Goal: Task Accomplishment & Management: Complete application form

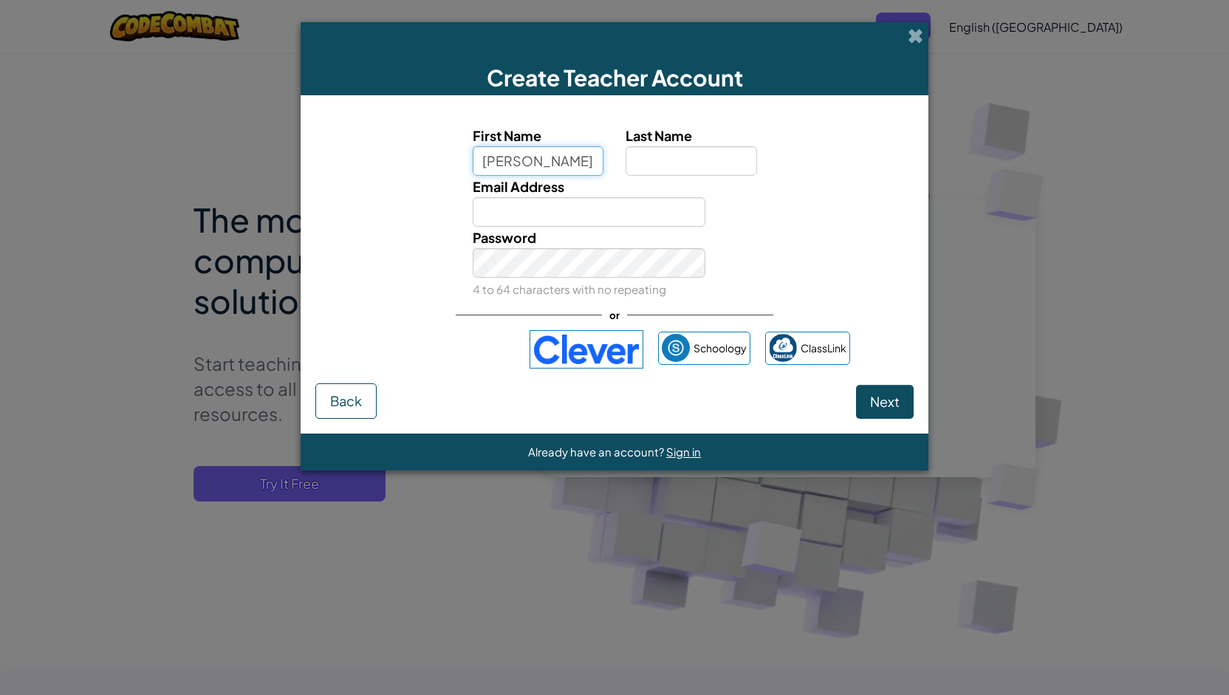
type input "[PERSON_NAME]"
type input "Hilburn"
type input "rhilburn@poteetisd.org"
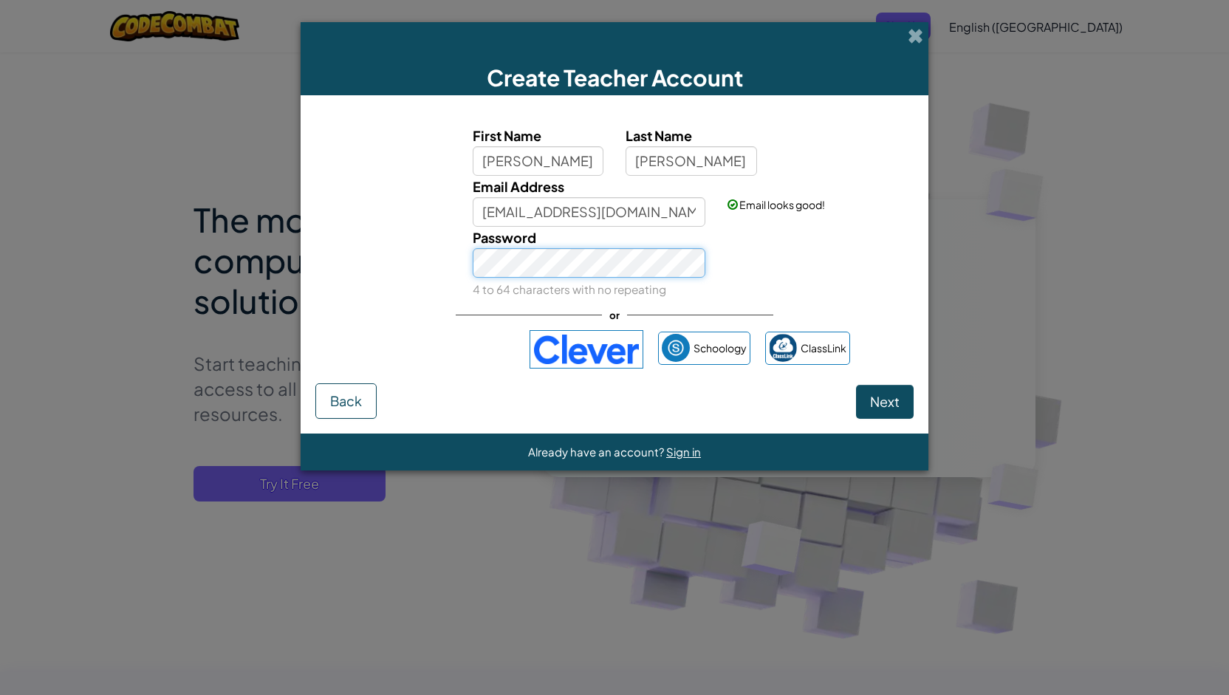
click at [856, 385] on button "Next" at bounding box center [885, 402] width 58 height 34
select select
select select "United States"
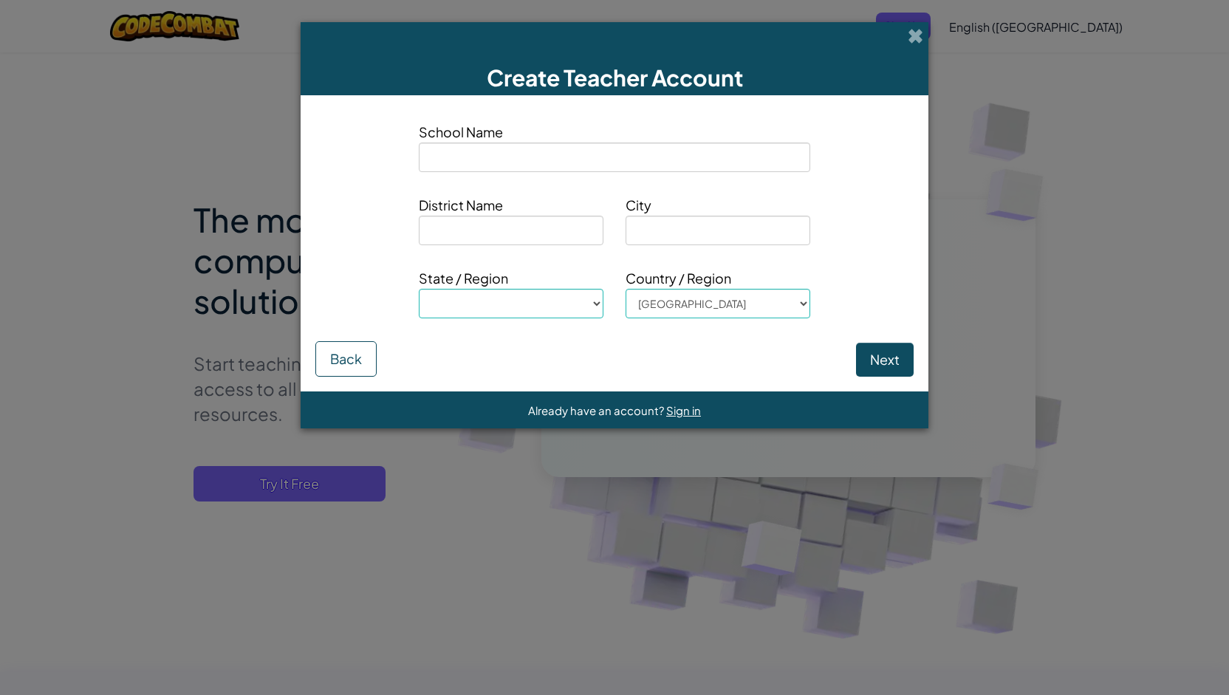
type input "P"
select select
type input "Po"
select select
type input "Pot"
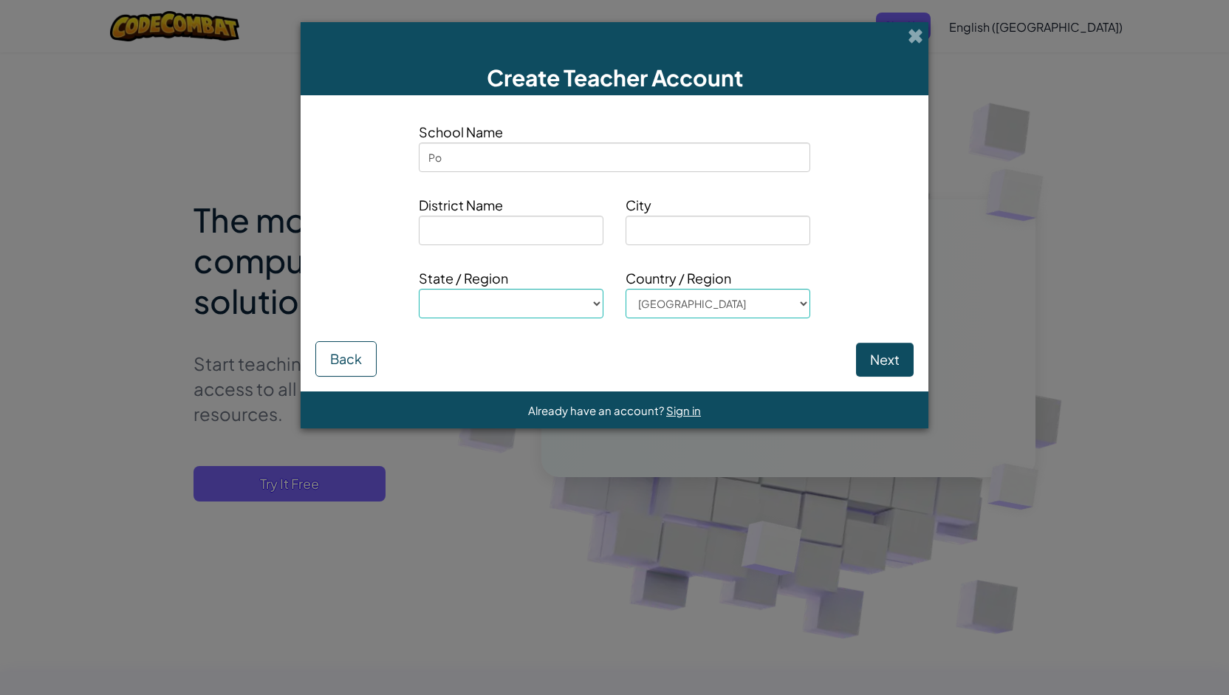
select select
type input "Pote"
select select
type input "Potee"
select select
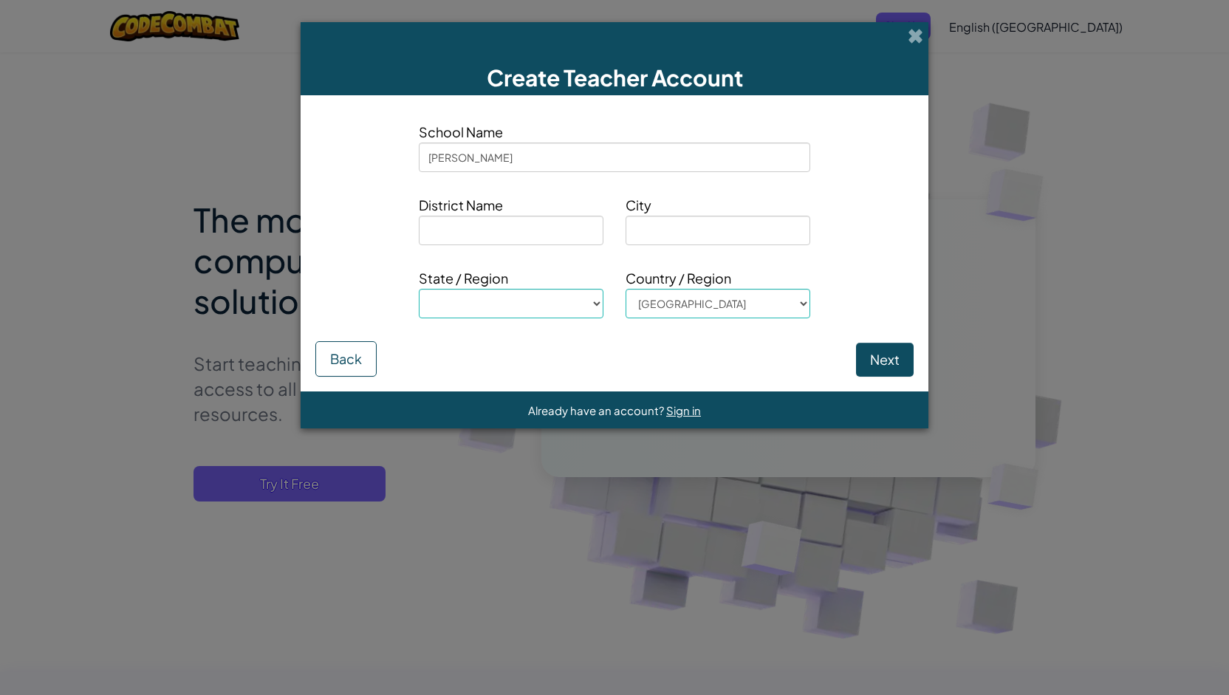
type input "Poteet"
select select
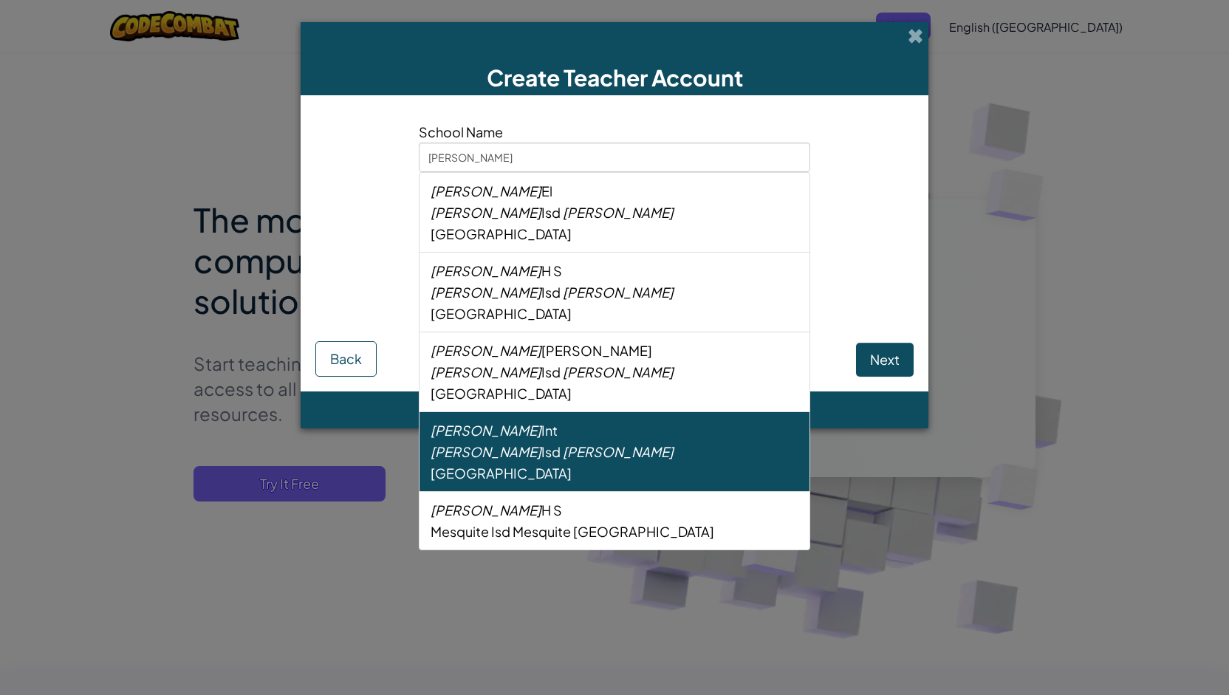
click at [555, 411] on div "Poteet Int Poteet Isd Poteet TX" at bounding box center [614, 451] width 391 height 80
type input "Poteet Int"
type input "Poteet Isd"
type input "Poteet"
select select "TX"
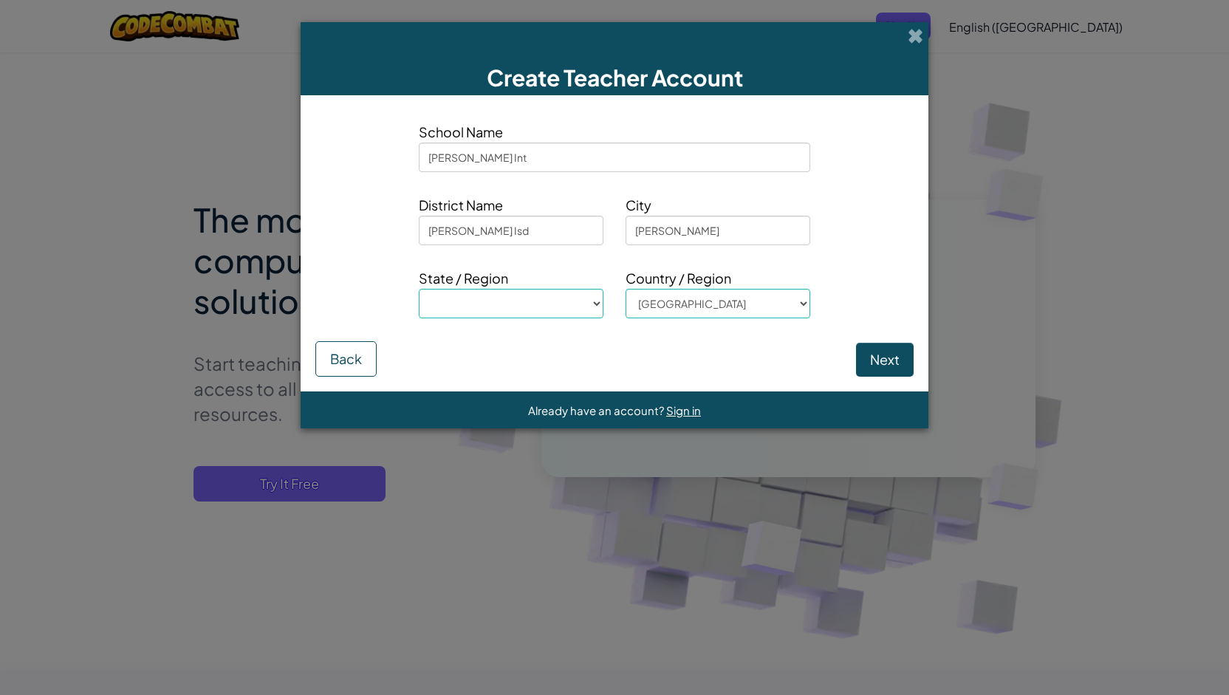
type input "Poteet Int"
click at [868, 361] on button "Next" at bounding box center [885, 360] width 58 height 34
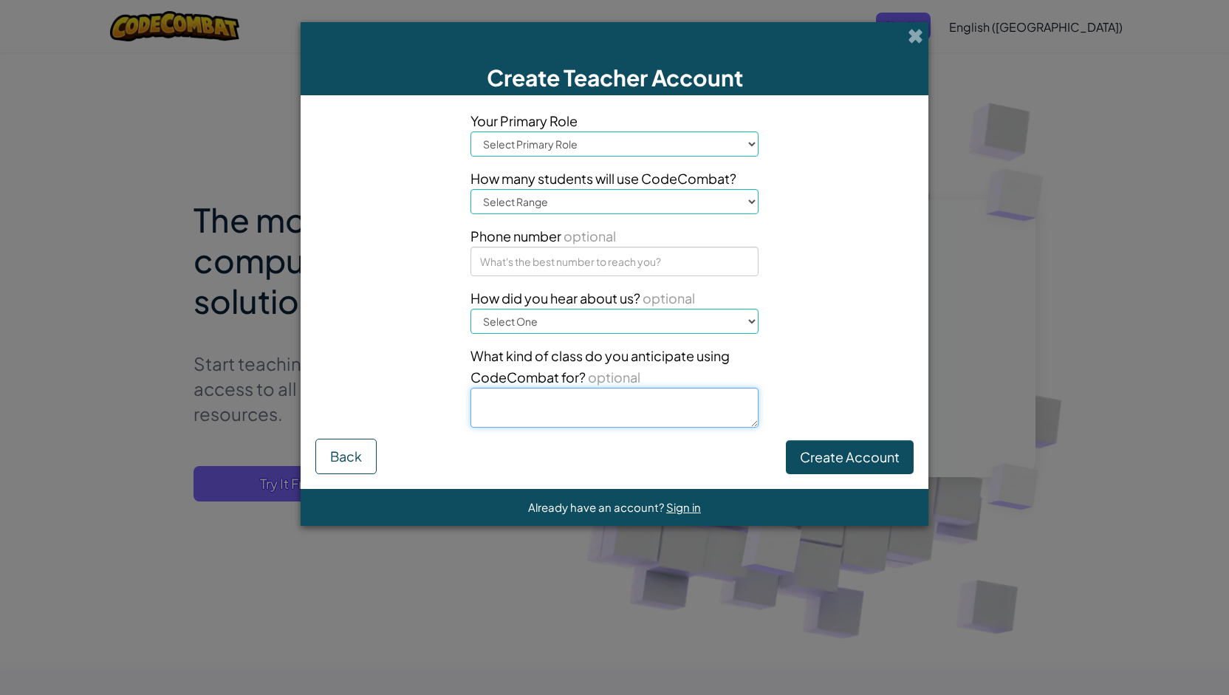
click at [712, 404] on textarea at bounding box center [614, 408] width 288 height 40
type textarea "GT"
drag, startPoint x: 674, startPoint y: 321, endPoint x: 673, endPoint y: 298, distance: 23.7
click at [673, 298] on div "How did you hear about us? optional Select One Conference (e.g. ISTE) Code.org/…" at bounding box center [614, 310] width 288 height 47
select select "Google"
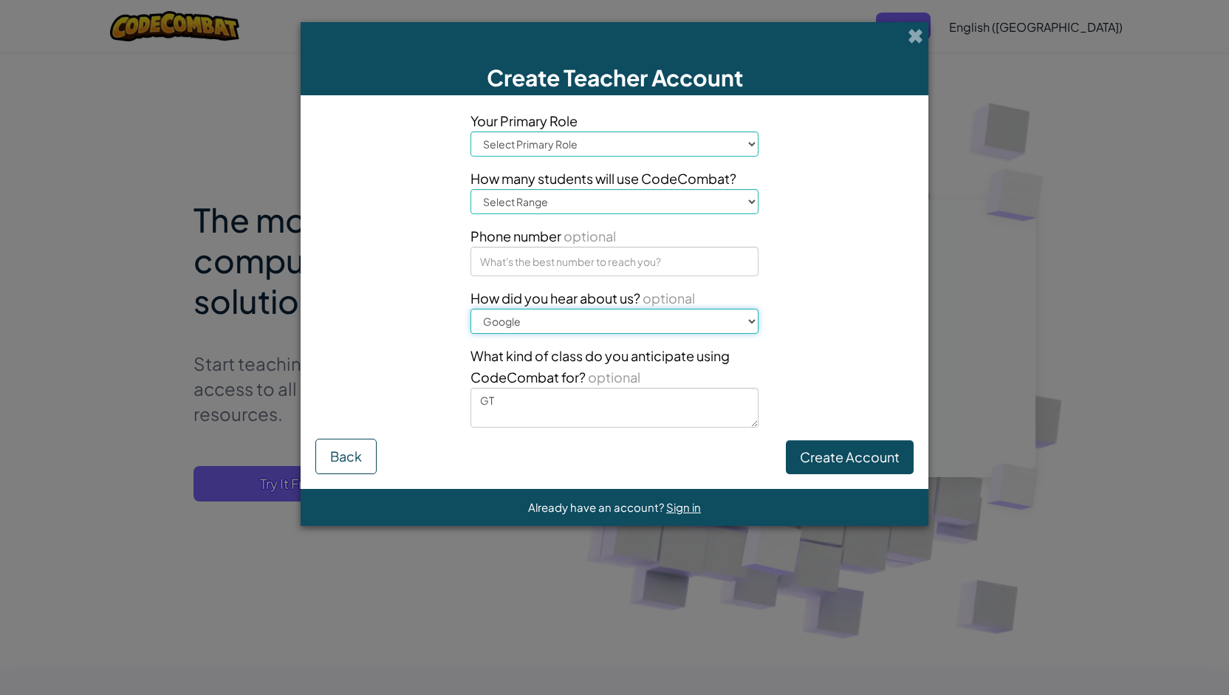
click at [470, 309] on select "Select One Conference (e.g. ISTE) Code.org/Hour of Code A teacher An administra…" at bounding box center [614, 321] width 288 height 25
click at [572, 144] on select "Select Primary Role Principal Parent Technology coordinator Teacher Curriculum …" at bounding box center [614, 143] width 288 height 25
select select "Teacher"
click at [470, 131] on select "Select Primary Role Principal Parent Technology coordinator Teacher Curriculum …" at bounding box center [614, 143] width 288 height 25
click at [568, 206] on select "Select Range 1-10 11-50 51-100 101-200 201-500 501-1000 1000+" at bounding box center [614, 201] width 288 height 25
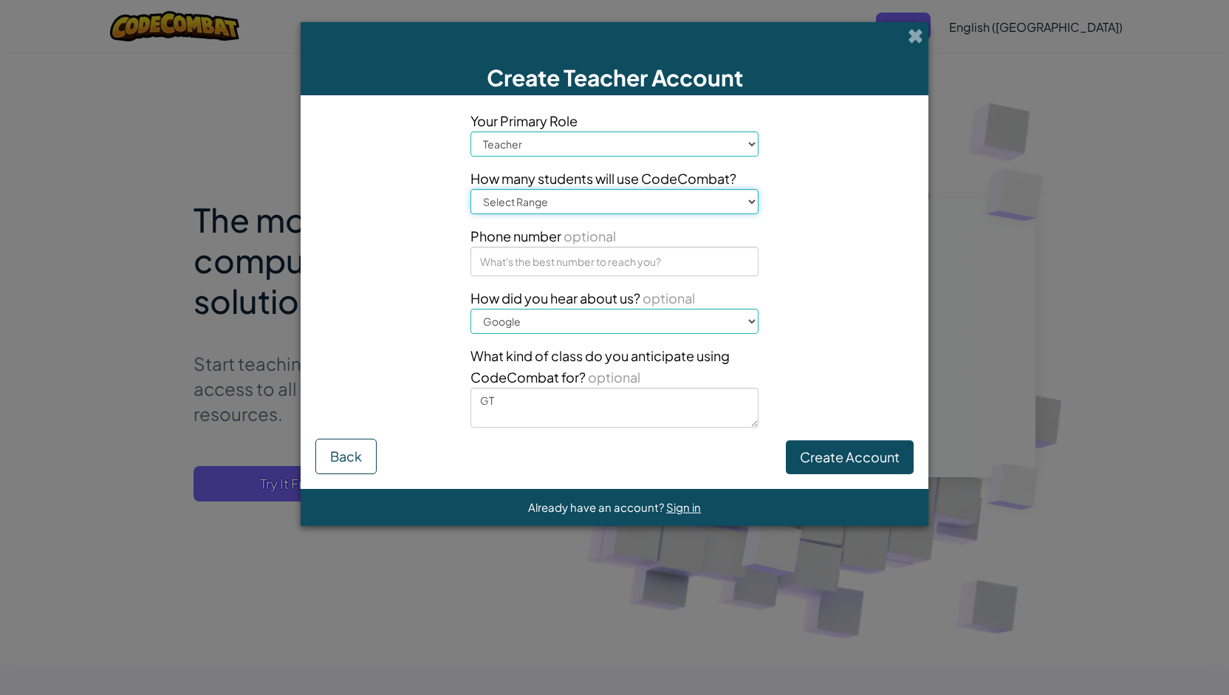
select select "1-10"
click at [470, 189] on select "Select Range 1-10 11-50 51-100 101-200 201-500 501-1000 1000+" at bounding box center [614, 201] width 288 height 25
click at [558, 268] on input at bounding box center [614, 262] width 288 height 30
type input "2108378629"
click at [641, 391] on textarea "GT" at bounding box center [614, 408] width 288 height 40
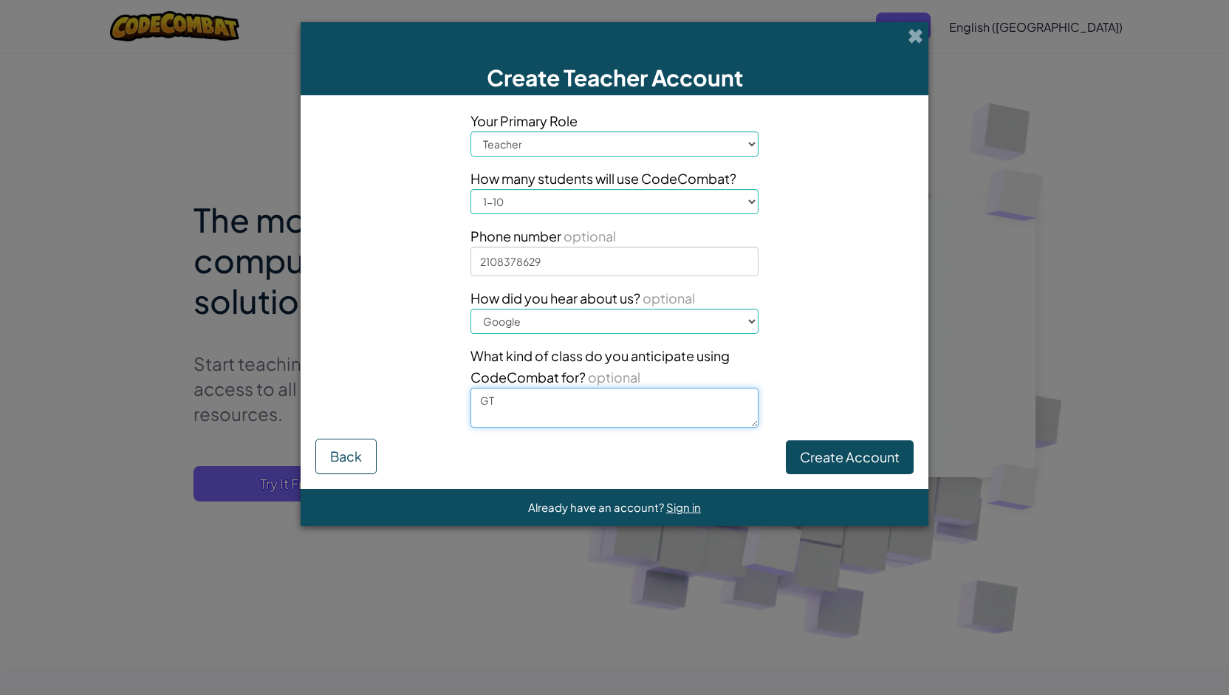
click at [625, 402] on textarea "GT" at bounding box center [614, 408] width 288 height 40
type textarea "GT / Resource"
click at [848, 458] on button "Create Account" at bounding box center [850, 457] width 128 height 34
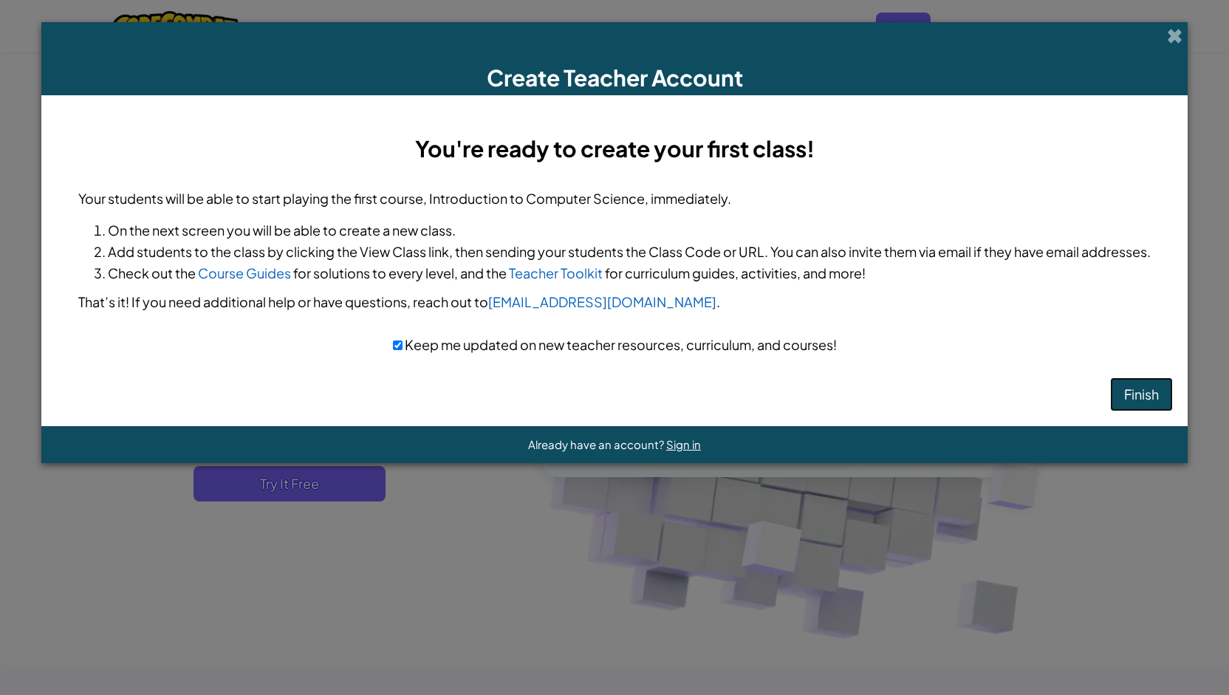
click at [1140, 397] on button "Finish" at bounding box center [1141, 394] width 63 height 34
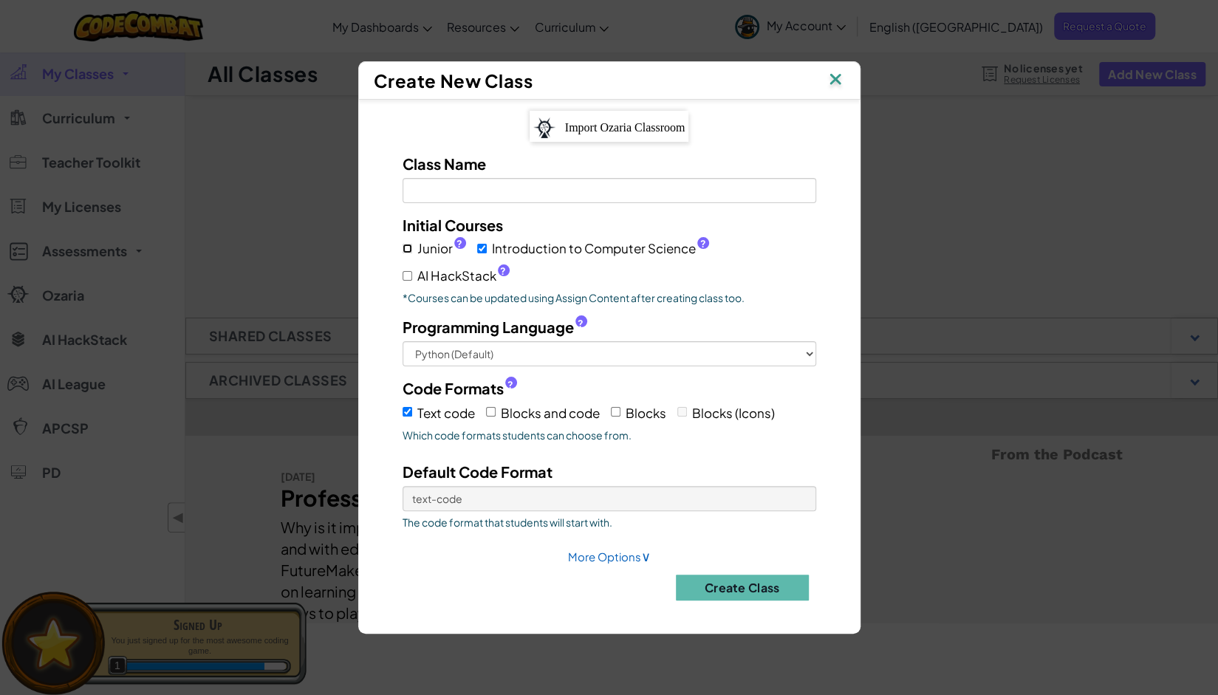
click at [409, 247] on input "Junior ?" at bounding box center [407, 249] width 10 height 10
checkbox input "true"
click at [732, 581] on button "Create Class" at bounding box center [742, 587] width 133 height 26
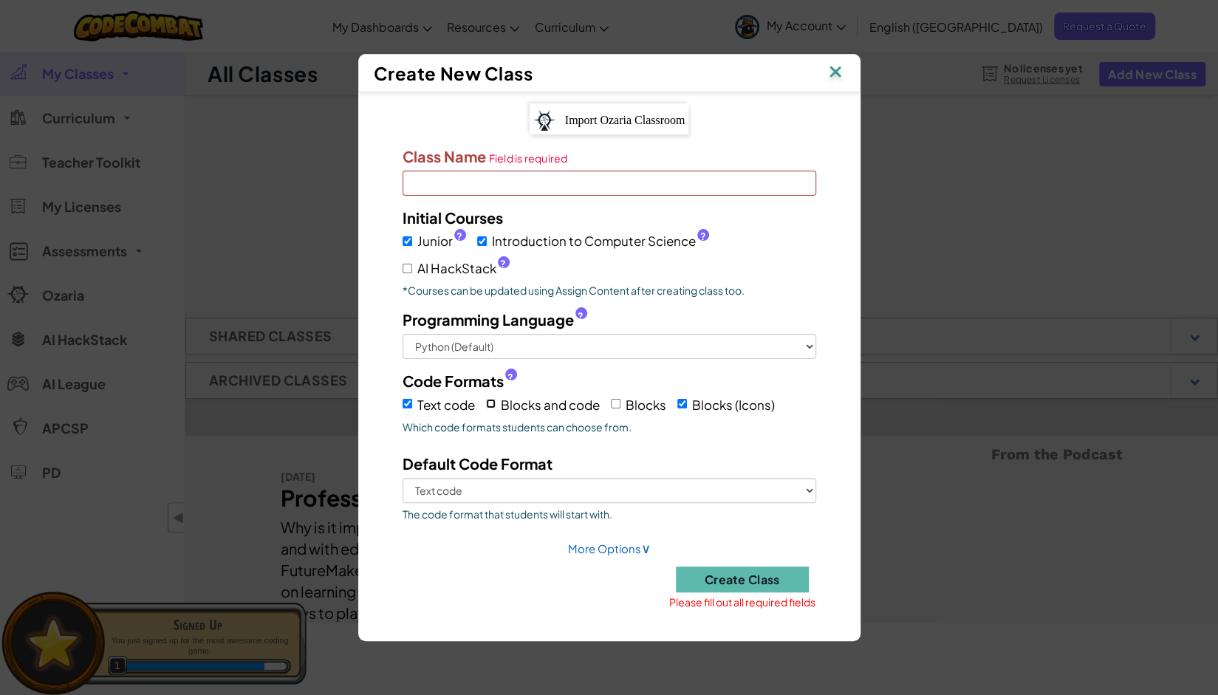
click at [495, 399] on input "Blocks and code" at bounding box center [491, 404] width 10 height 10
checkbox input "true"
click at [406, 401] on input "Text code" at bounding box center [407, 404] width 10 height 10
checkbox input "false"
select select
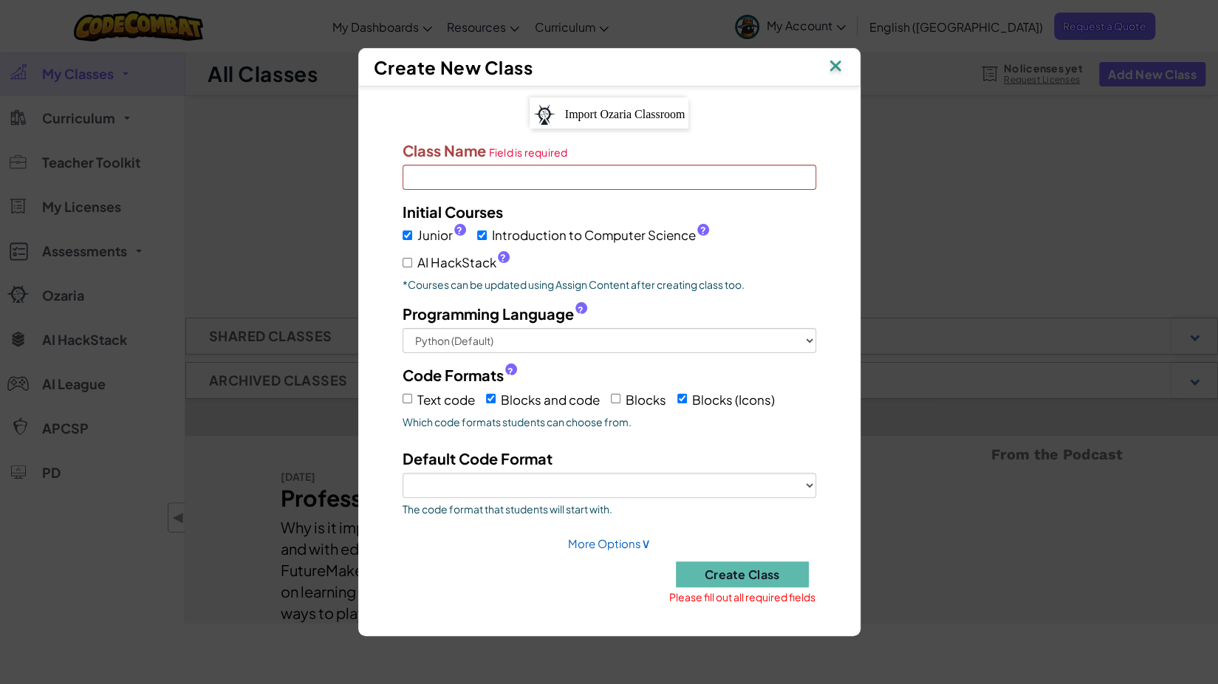
click at [739, 563] on div "Create Class Please fill out all required fields" at bounding box center [609, 576] width 436 height 52
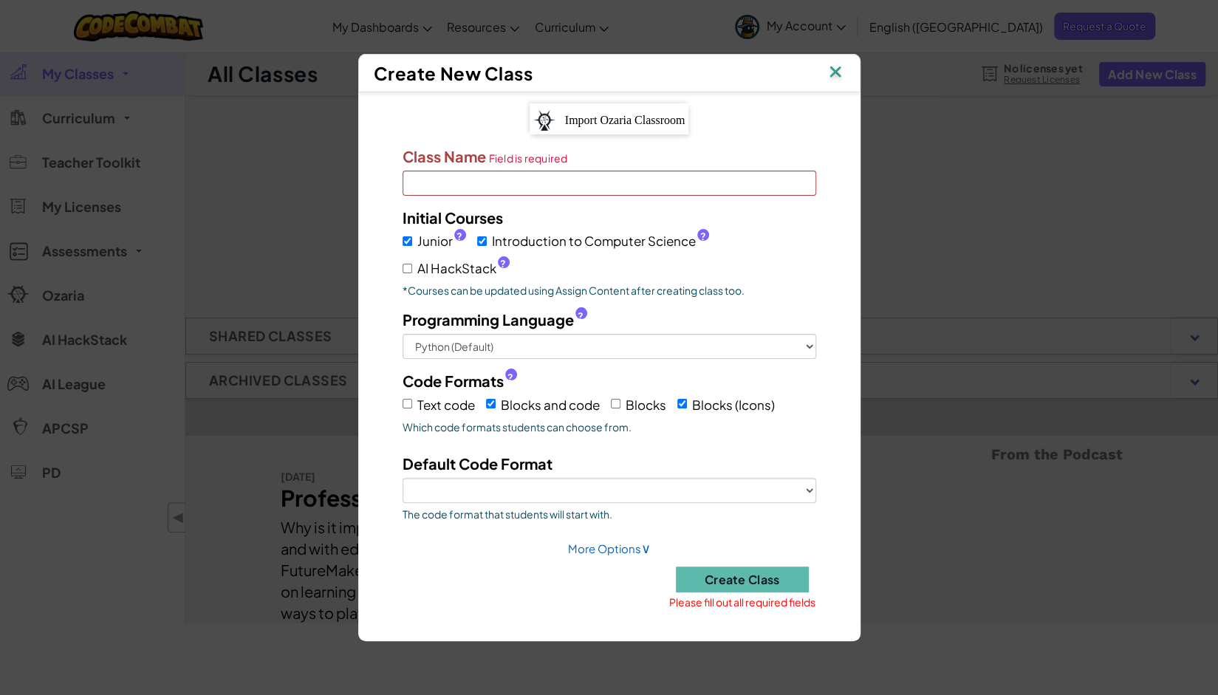
click at [598, 184] on input "Class Name Field is required" at bounding box center [608, 183] width 413 height 25
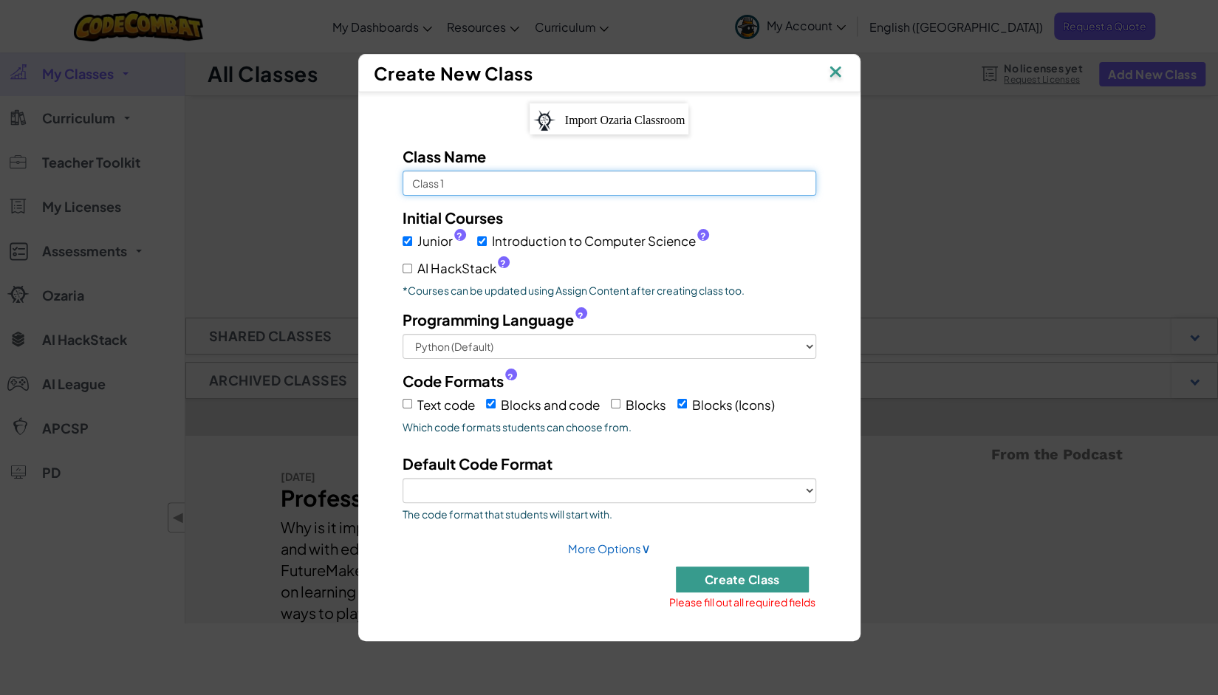
type input "Class 1"
click at [721, 571] on button "Create Class" at bounding box center [742, 579] width 133 height 26
checkbox input "true"
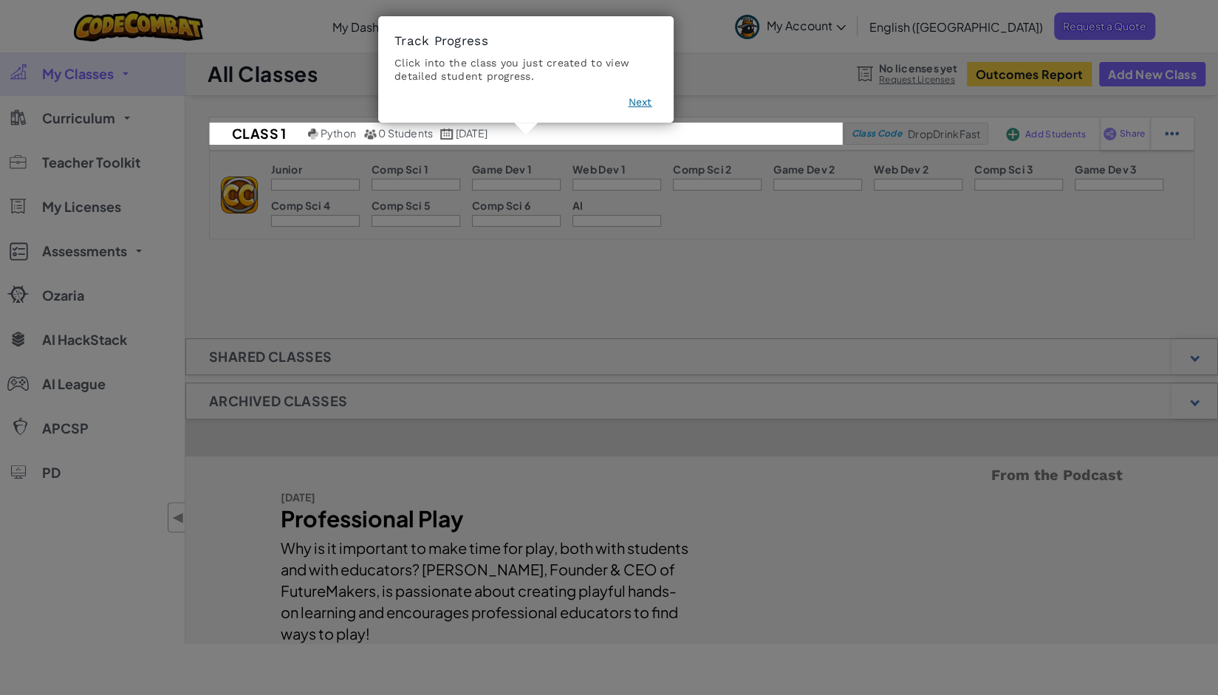
click at [638, 101] on button "Next" at bounding box center [640, 102] width 24 height 15
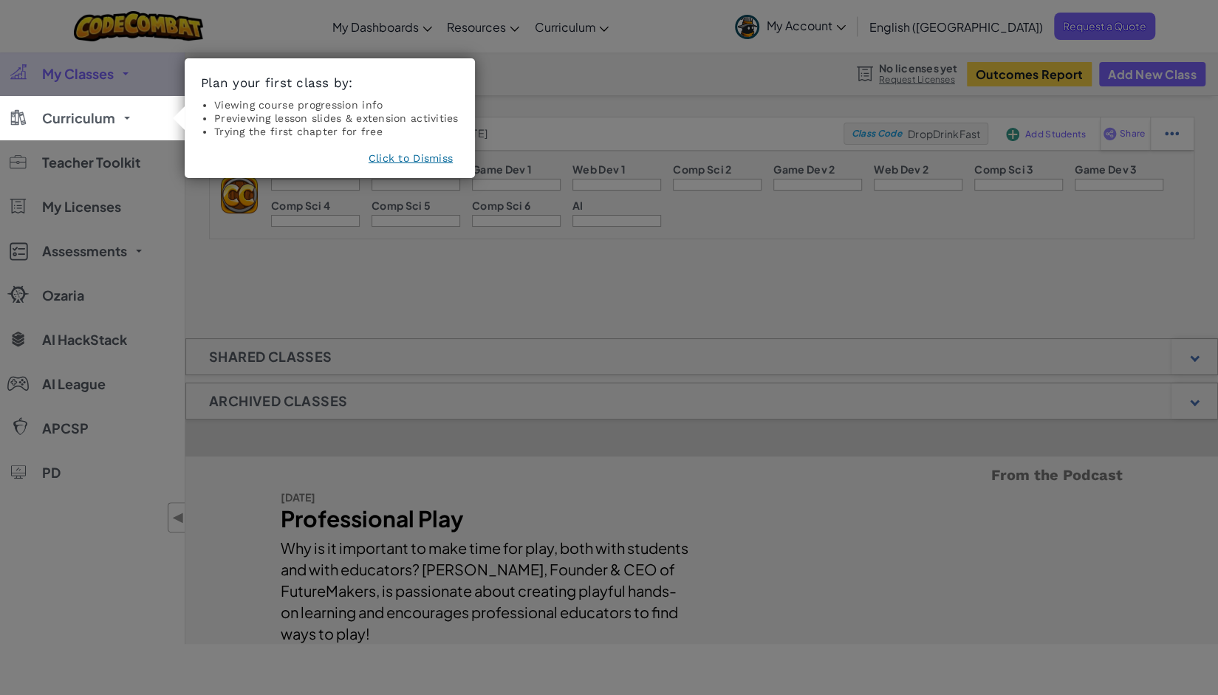
click at [422, 159] on button "Click to Dismiss" at bounding box center [410, 158] width 84 height 15
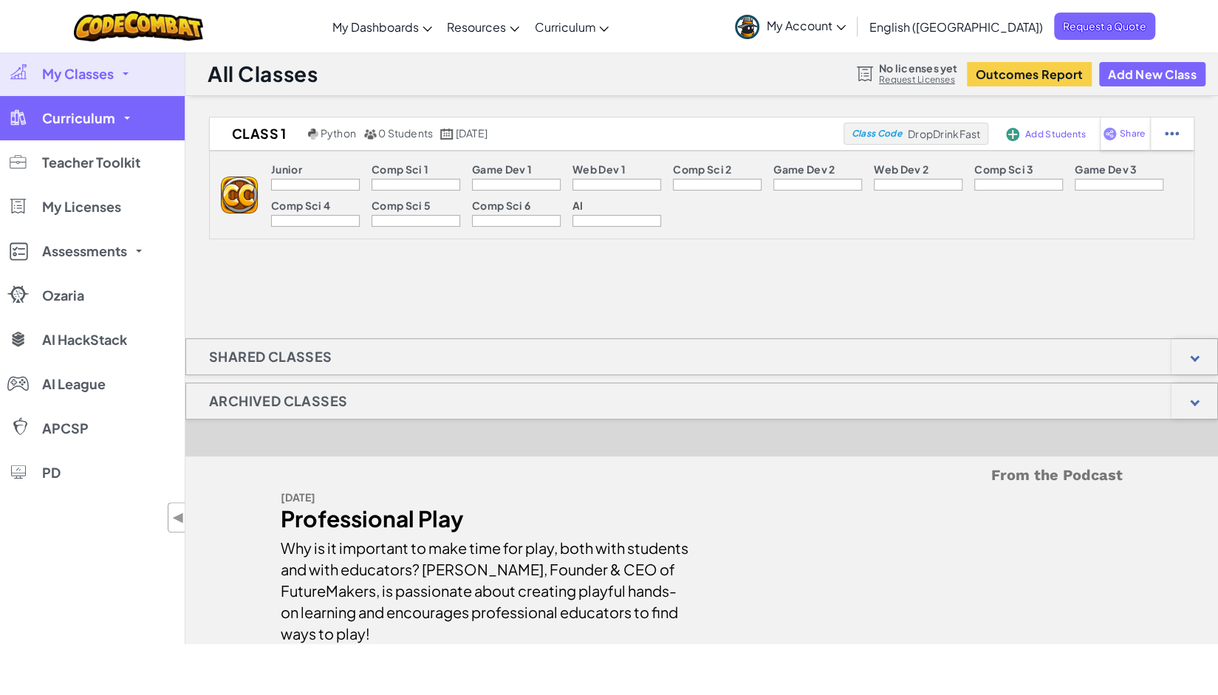
click at [110, 114] on span "Curriculum" at bounding box center [78, 117] width 73 height 13
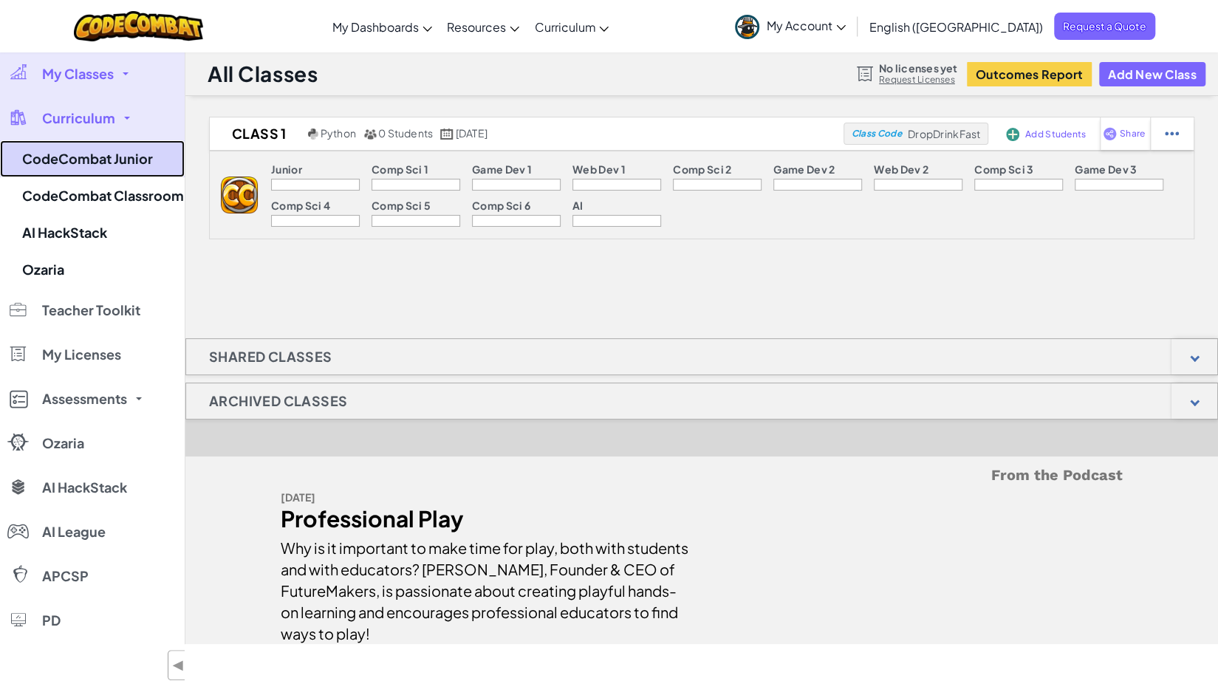
click at [110, 153] on link "CodeCombat Junior" at bounding box center [92, 158] width 185 height 37
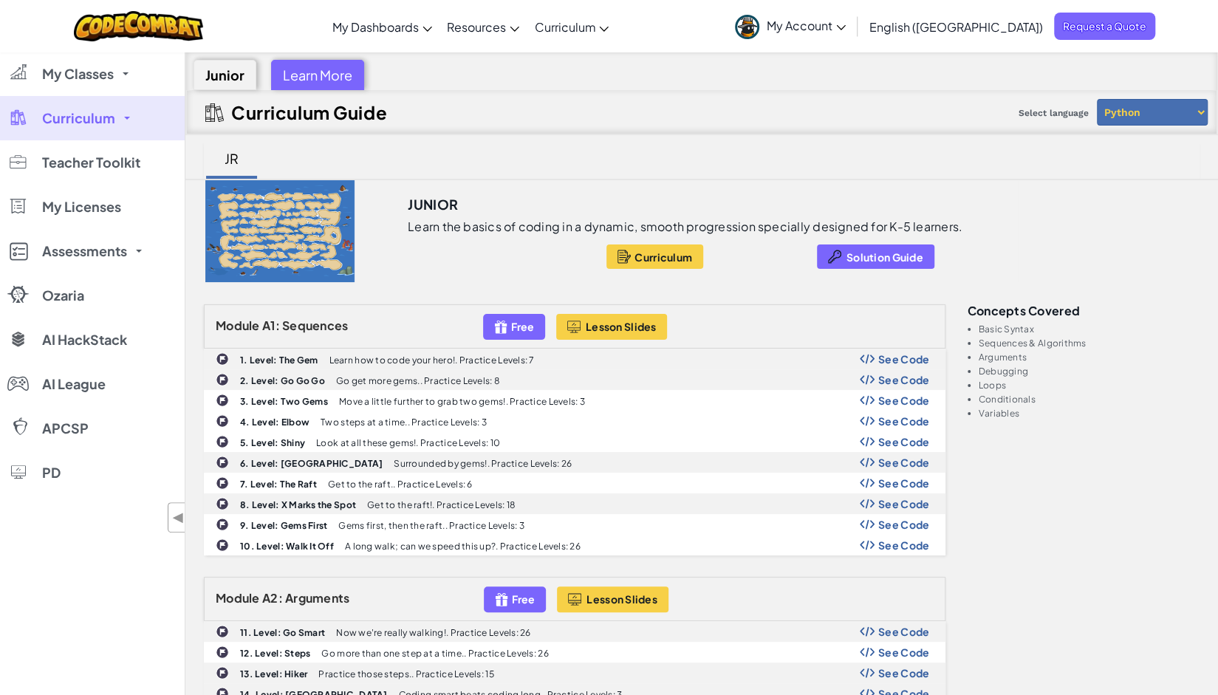
click at [275, 232] on div at bounding box center [279, 231] width 189 height 102
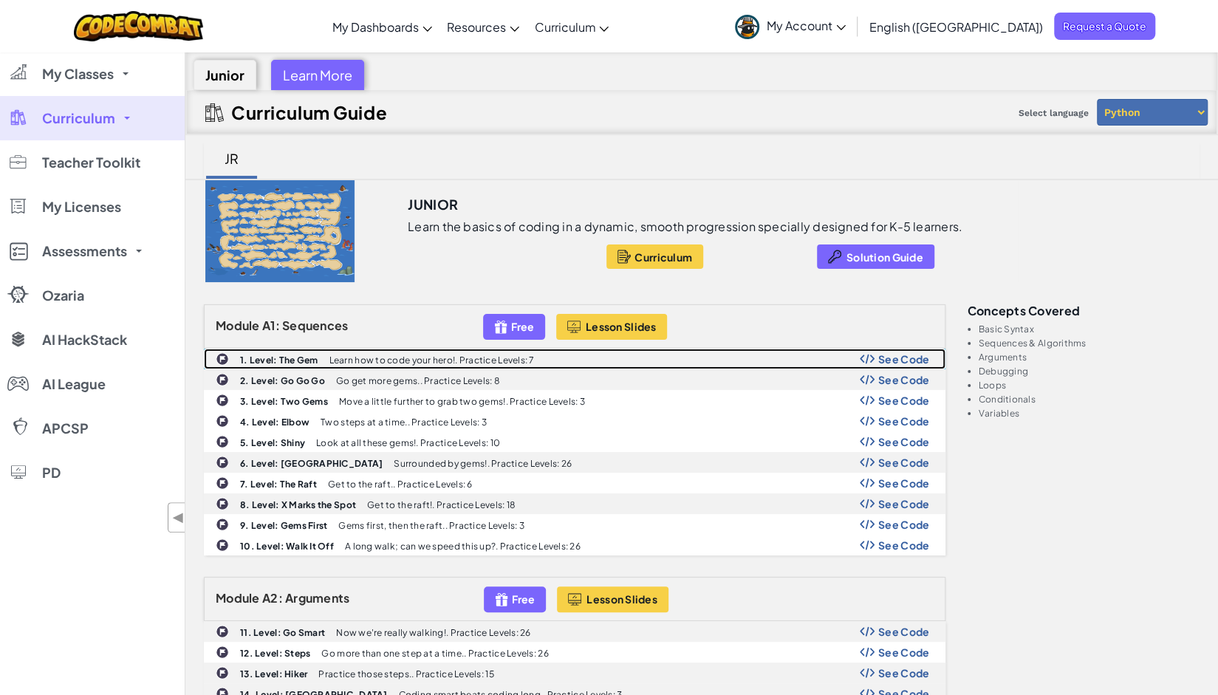
click at [354, 358] on p "Learn how to code your hero!. Practice Levels: 7" at bounding box center [431, 360] width 205 height 10
